Goal: Task Accomplishment & Management: Manage account settings

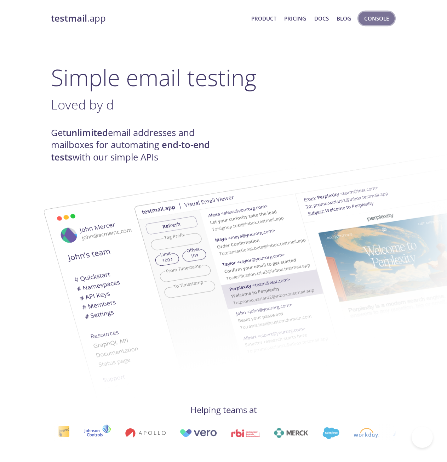
click at [378, 19] on span "Console" at bounding box center [376, 18] width 25 height 9
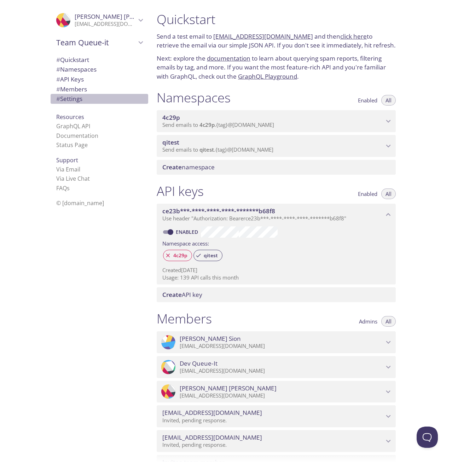
click at [69, 98] on span "# Settings" at bounding box center [69, 99] width 26 height 8
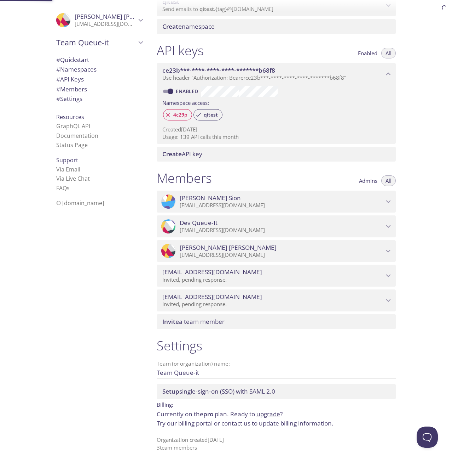
scroll to position [141, 0]
click at [195, 422] on link "billing portal" at bounding box center [195, 422] width 34 height 8
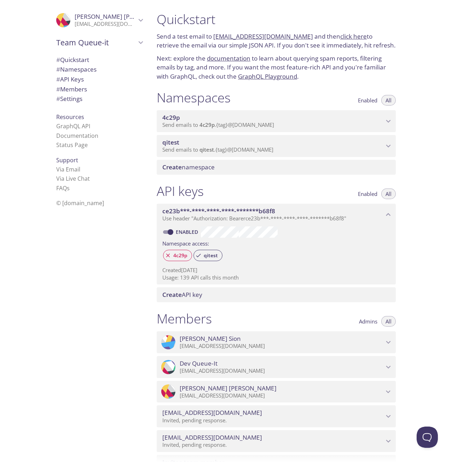
click at [93, 298] on div ".cls-1 { fill: #6d5ca8; } .cls-2 { fill: #3fc191; } .cls-3 { fill: #3b4752; } .…" at bounding box center [98, 231] width 106 height 462
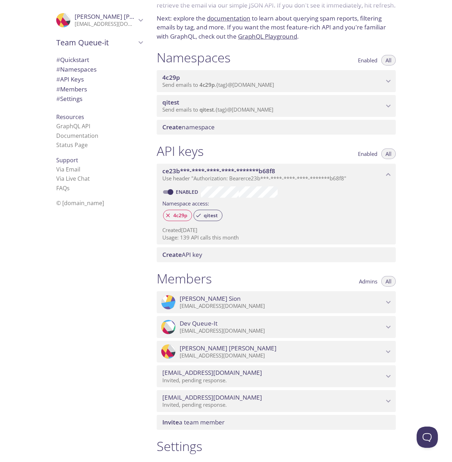
scroll to position [141, 0]
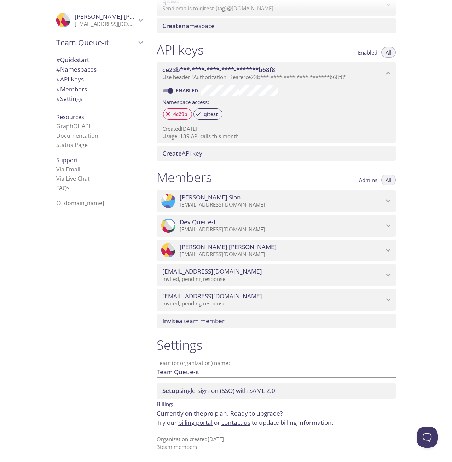
click at [189, 424] on link "billing portal" at bounding box center [195, 422] width 34 height 8
